Goal: Register for event/course

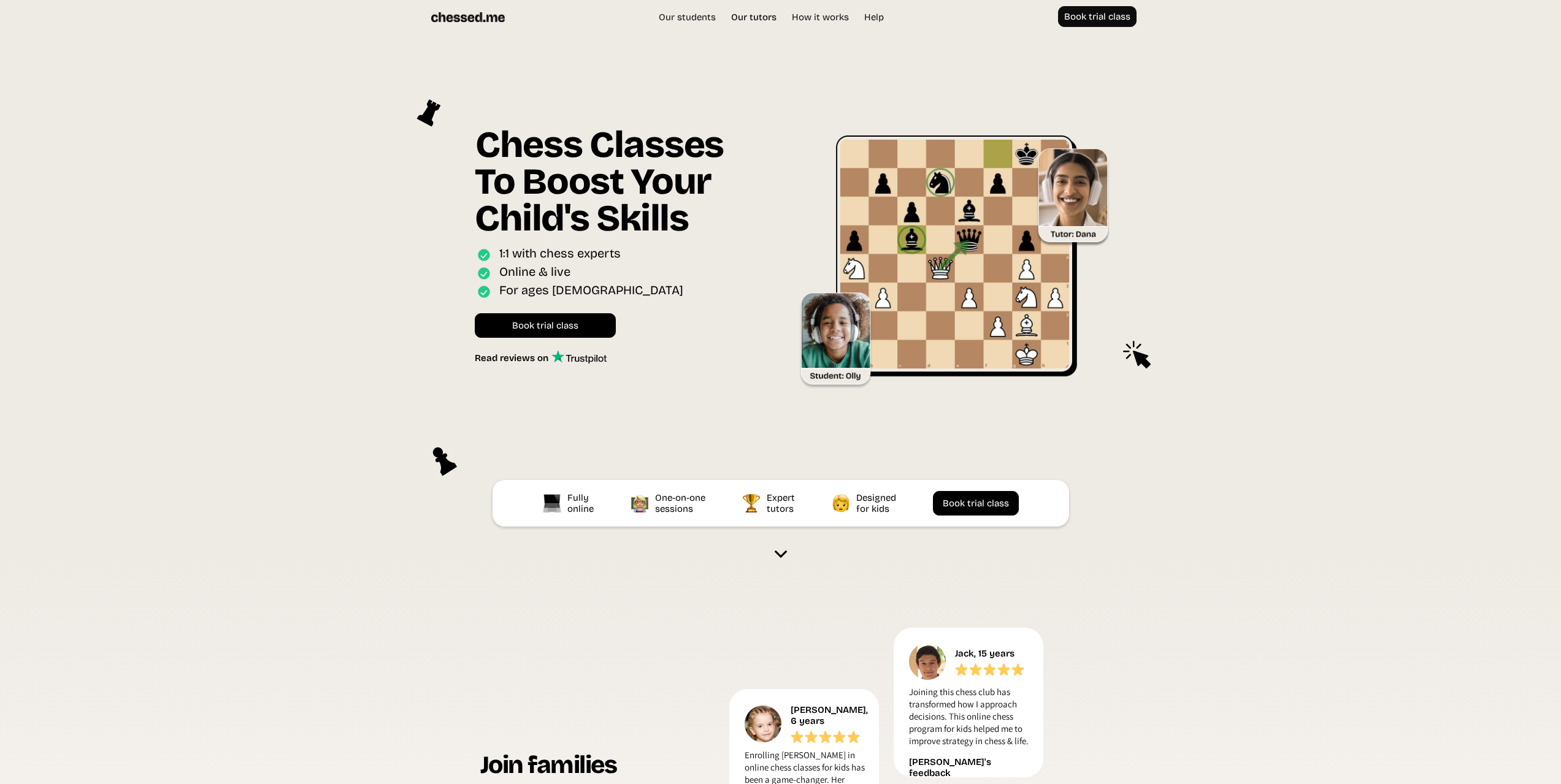
click at [764, 18] on link "Our tutors" at bounding box center [754, 16] width 58 height 12
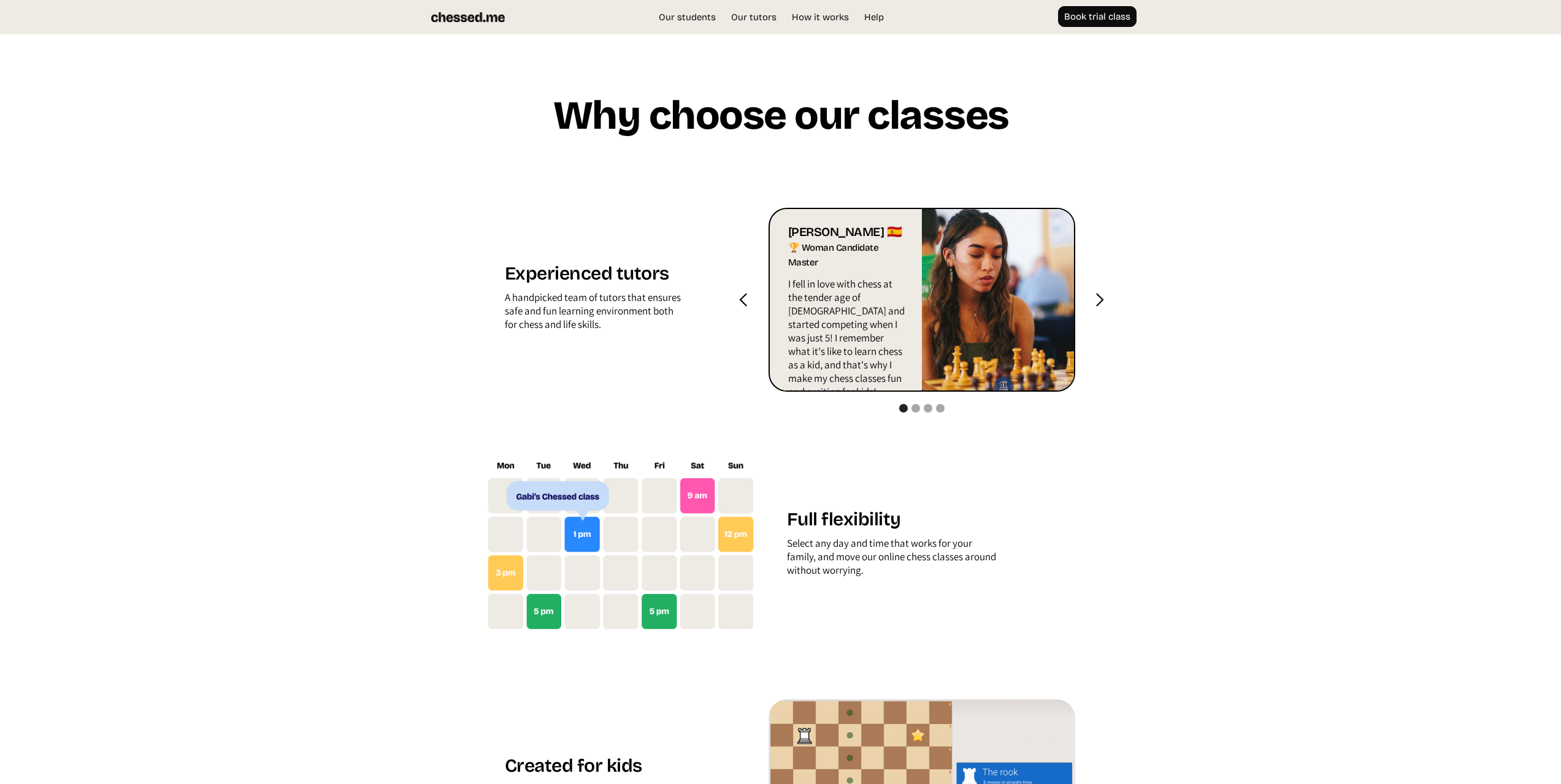
scroll to position [1214, 0]
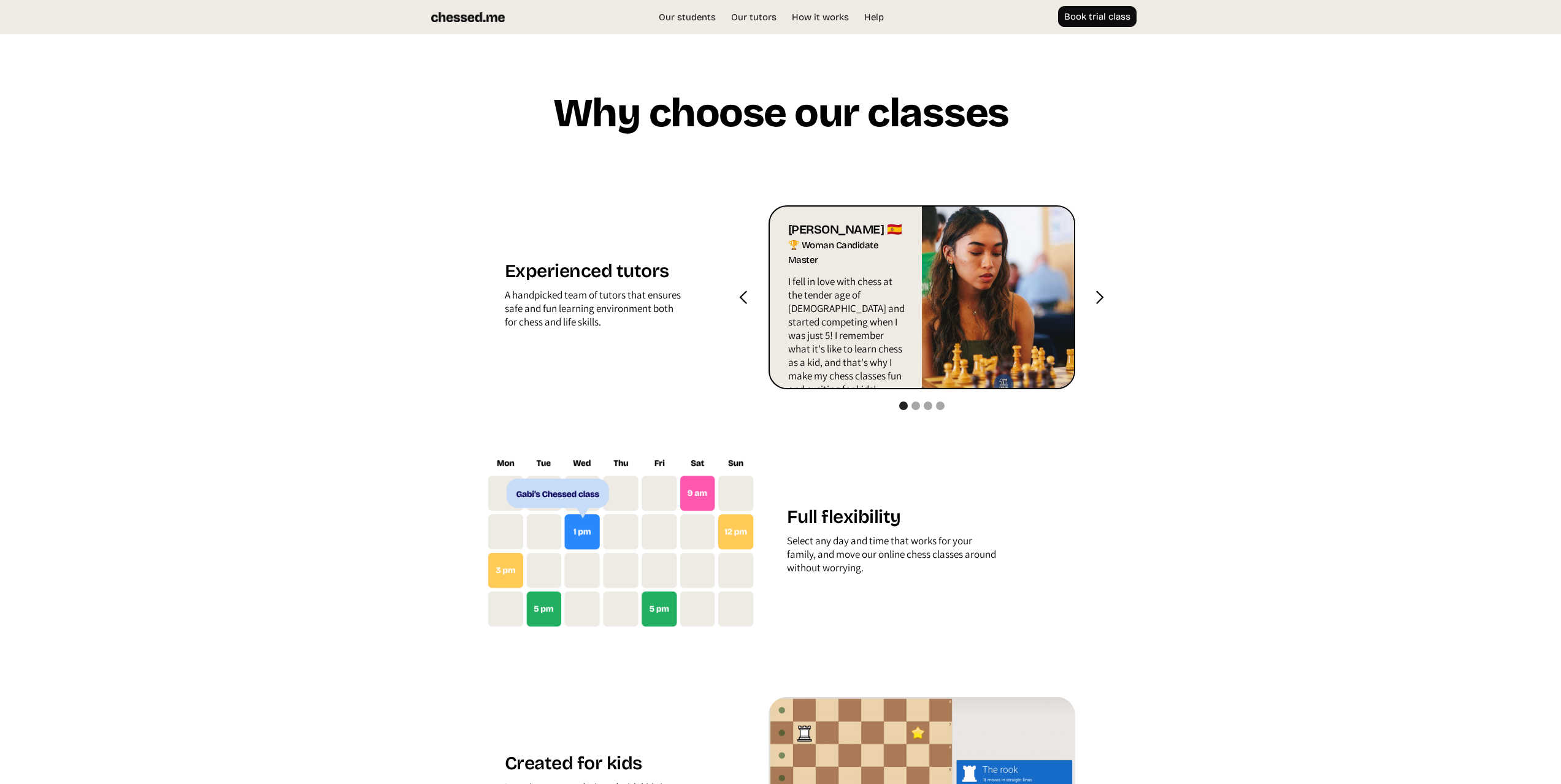
click at [1101, 296] on div "next slide" at bounding box center [1100, 298] width 15 height 15
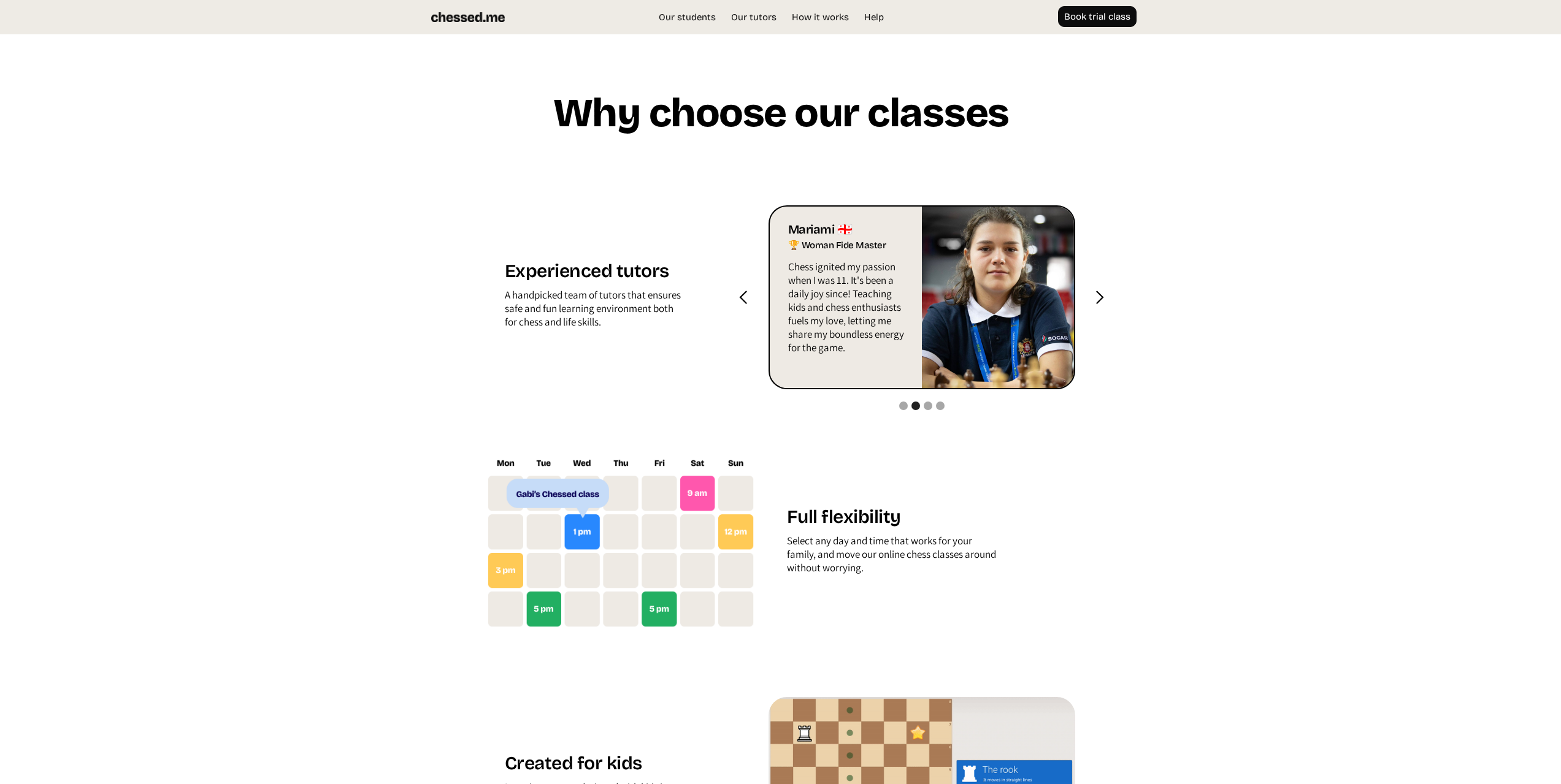
click at [1101, 296] on div "next slide" at bounding box center [1100, 298] width 15 height 15
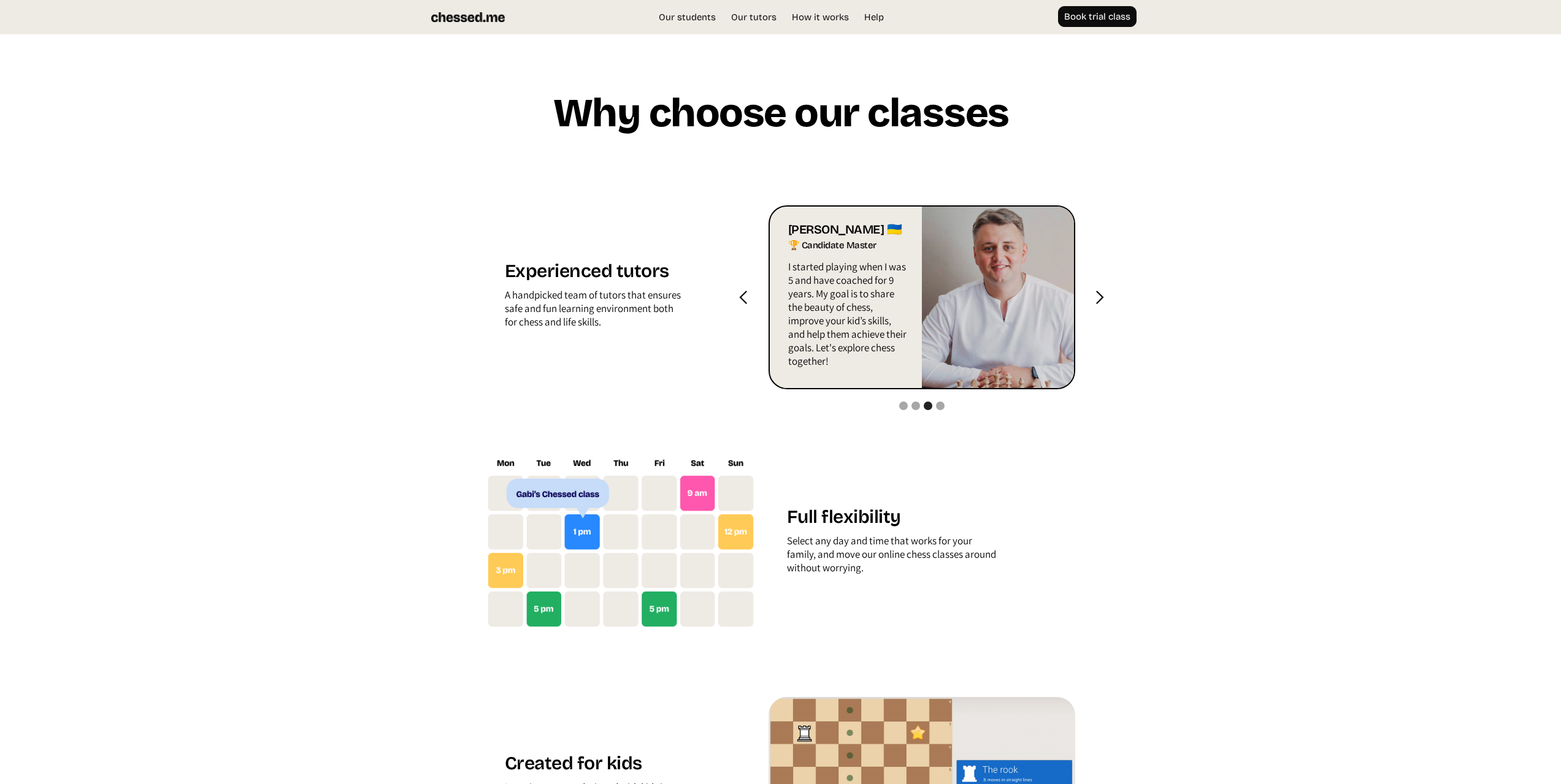
click at [1102, 297] on div "next slide" at bounding box center [1100, 298] width 15 height 15
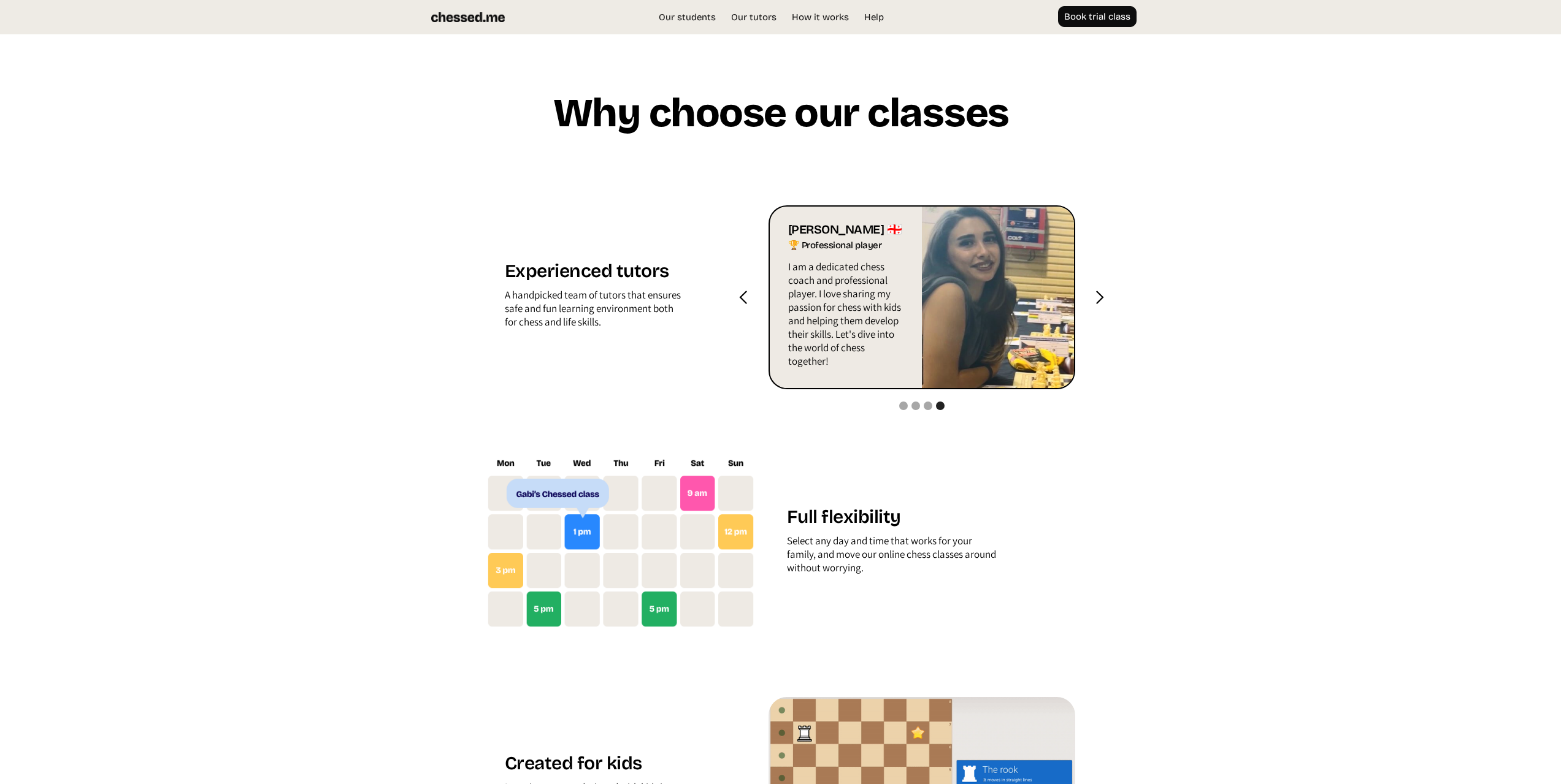
click at [1103, 292] on div "next slide" at bounding box center [1100, 298] width 15 height 15
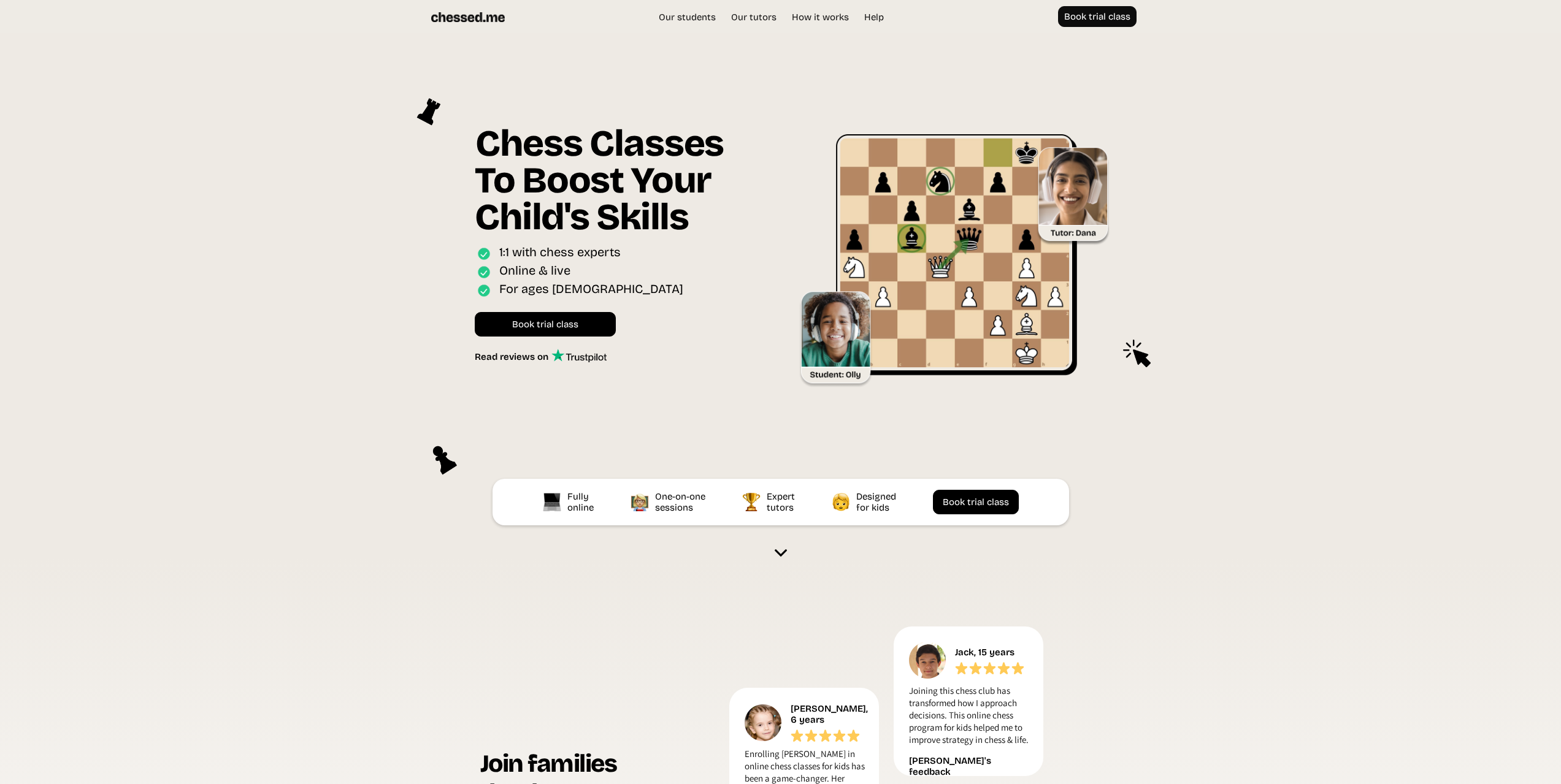
scroll to position [0, 0]
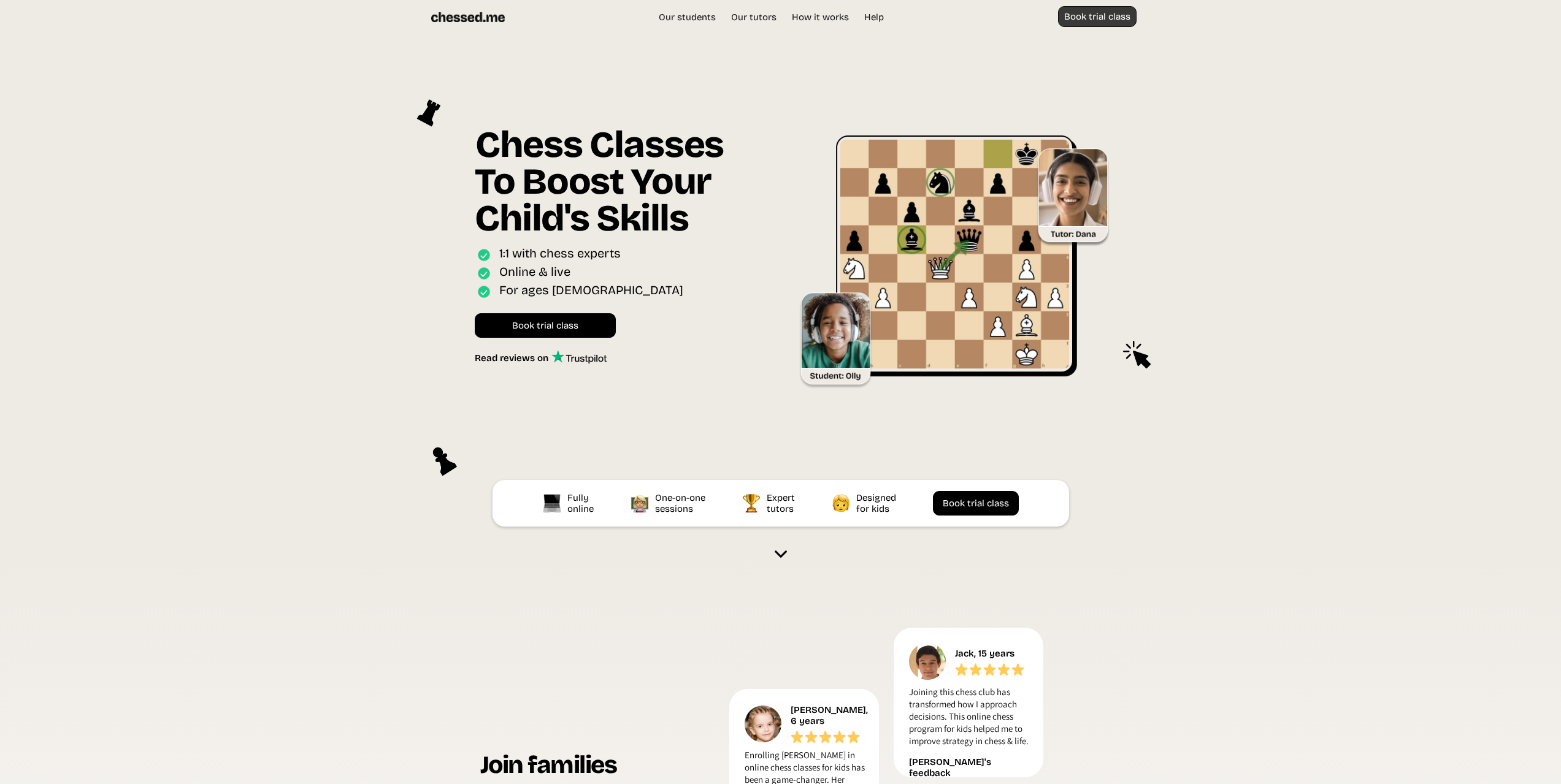
click at [1108, 14] on link "Book trial class" at bounding box center [1098, 16] width 79 height 21
click at [812, 12] on link "How it works" at bounding box center [821, 16] width 69 height 12
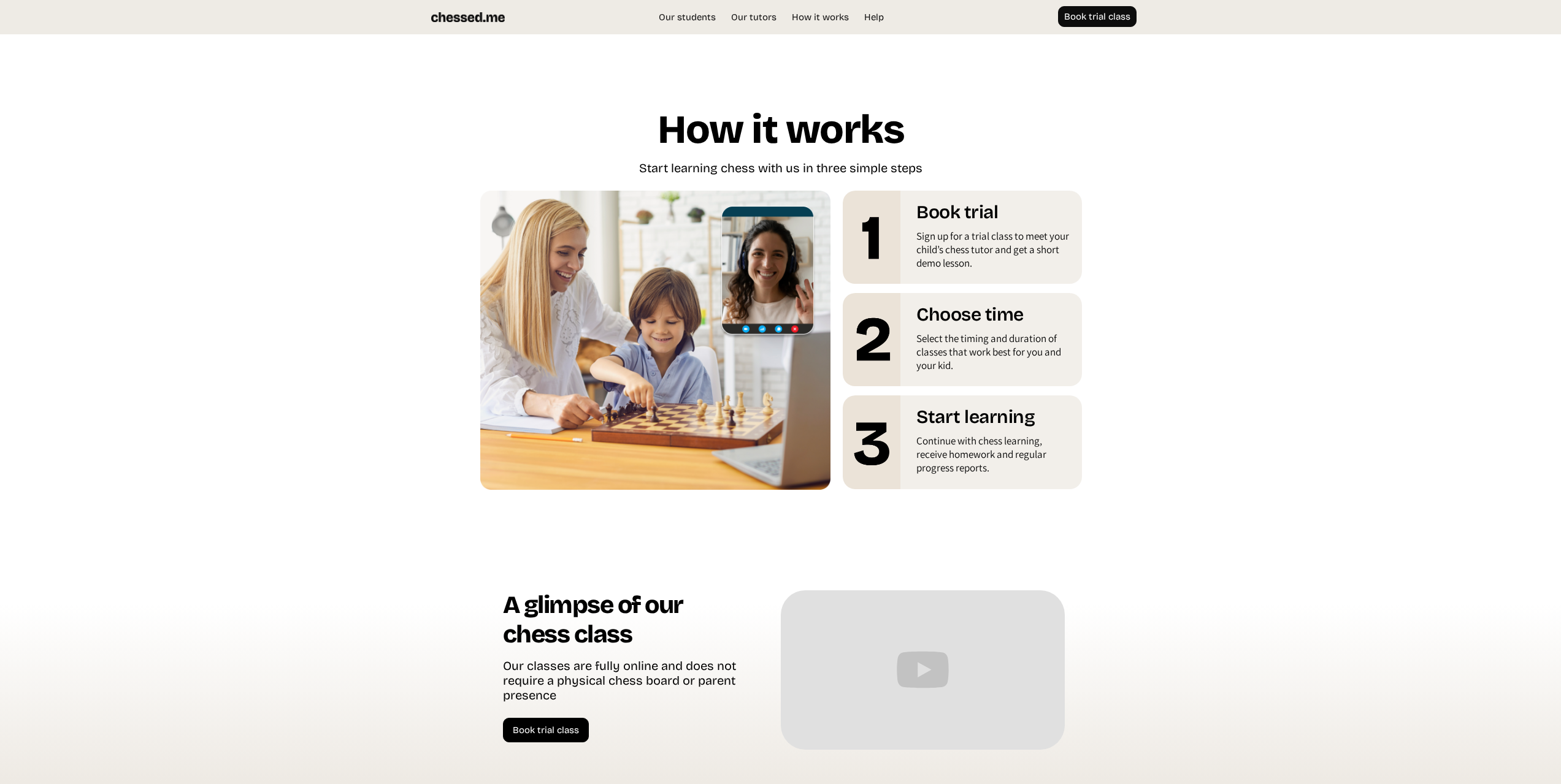
scroll to position [2128, 0]
